Goal: Navigation & Orientation: Find specific page/section

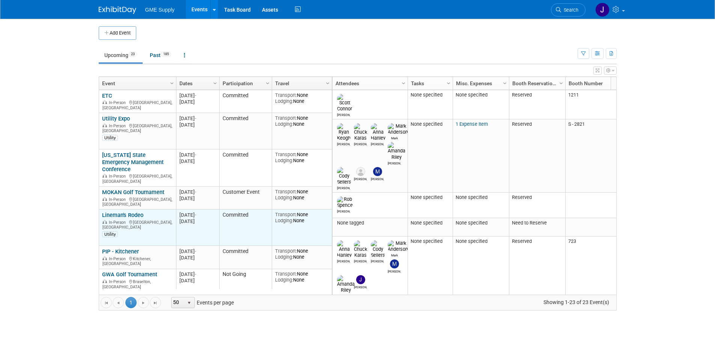
click at [127, 212] on link "Lineman's Rodeo" at bounding box center [122, 215] width 41 height 7
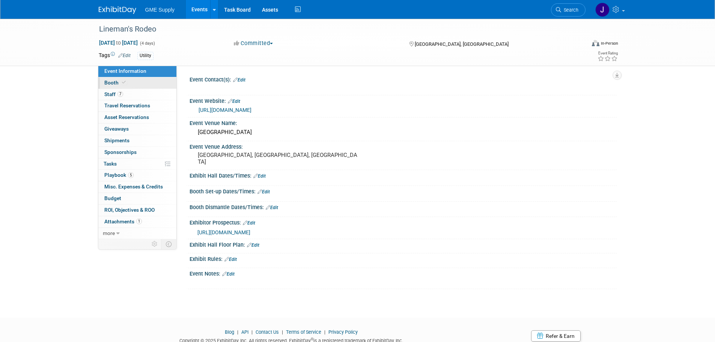
click at [133, 84] on link "Booth" at bounding box center [137, 82] width 78 height 11
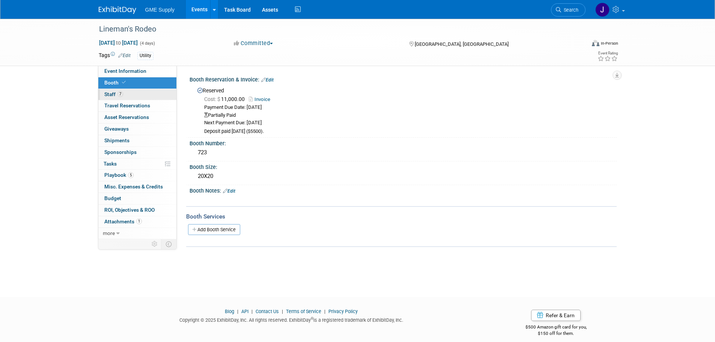
click at [129, 98] on link "7 Staff 7" at bounding box center [137, 94] width 78 height 11
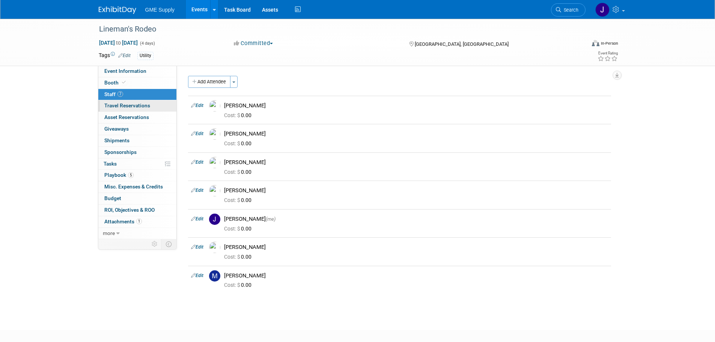
click at [136, 106] on span "Travel Reservations 0" at bounding box center [127, 105] width 46 height 6
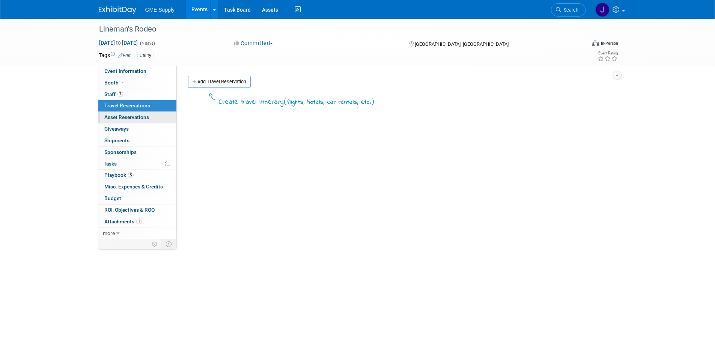
click at [131, 114] on span "Asset Reservations 0" at bounding box center [126, 117] width 45 height 6
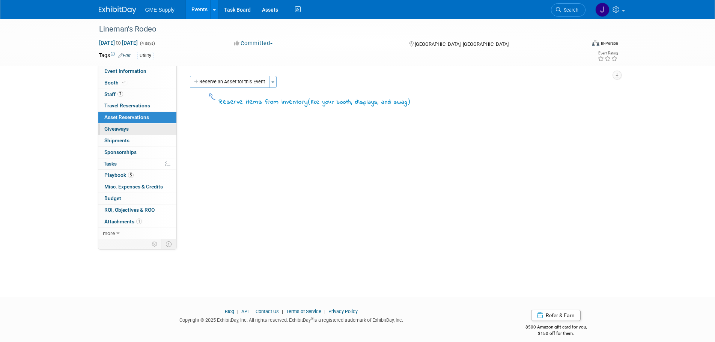
click at [119, 130] on span "Giveaways 0" at bounding box center [116, 129] width 24 height 6
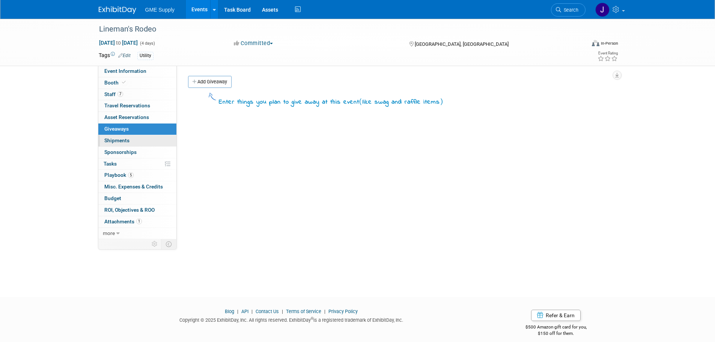
click at [119, 140] on span "Shipments 0" at bounding box center [116, 140] width 25 height 6
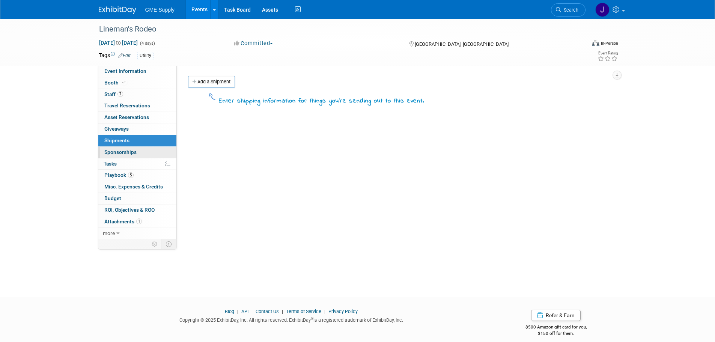
click at [117, 152] on span "Sponsorships 0" at bounding box center [120, 152] width 32 height 6
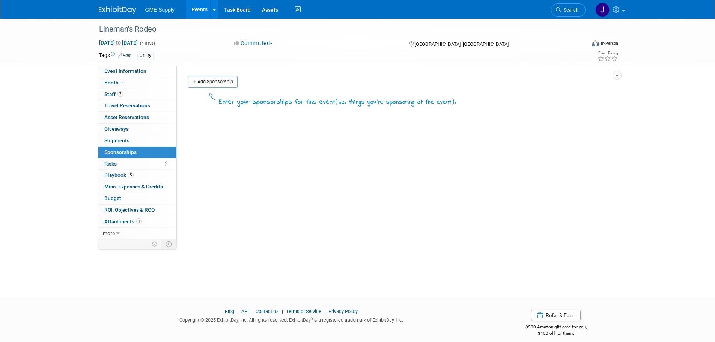
click at [113, 175] on span "Playbook 5" at bounding box center [118, 175] width 29 height 6
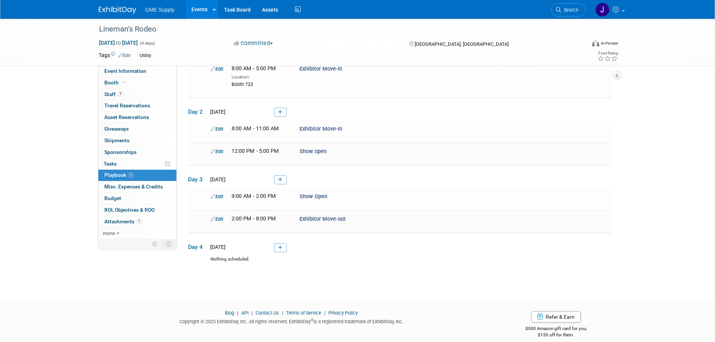
scroll to position [66, 0]
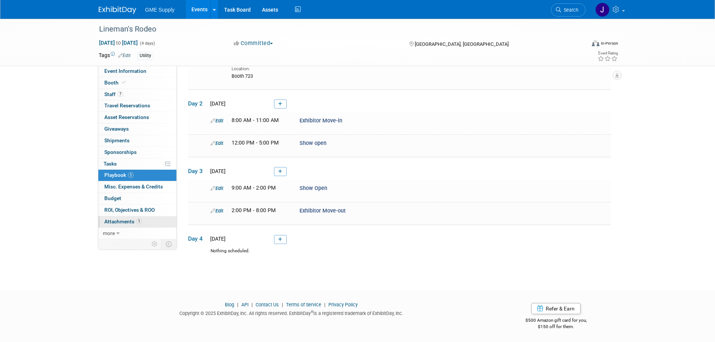
click at [116, 223] on span "Attachments 1" at bounding box center [123, 221] width 38 height 6
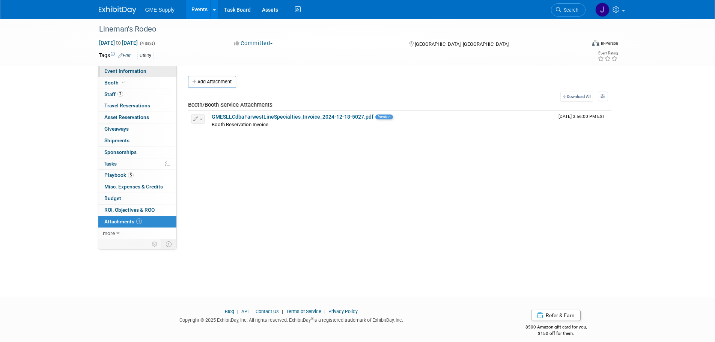
click at [137, 71] on span "Event Information" at bounding box center [125, 71] width 42 height 6
